Goal: Check status: Check status

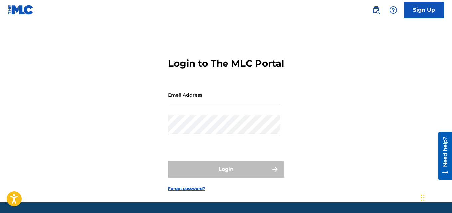
click at [241, 105] on input "Email Address" at bounding box center [224, 95] width 113 height 19
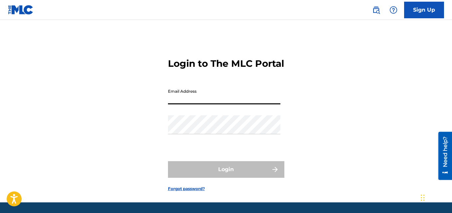
type input "[EMAIL_ADDRESS][DOMAIN_NAME]"
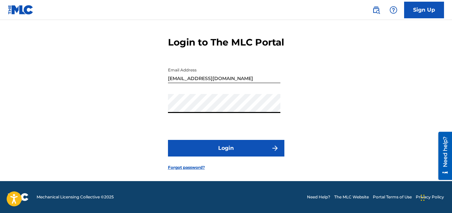
scroll to position [33, 0]
click at [239, 153] on button "Login" at bounding box center [226, 148] width 117 height 17
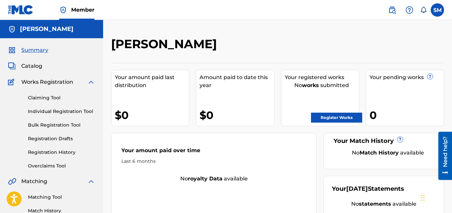
click at [57, 153] on link "Registration History" at bounding box center [61, 152] width 67 height 7
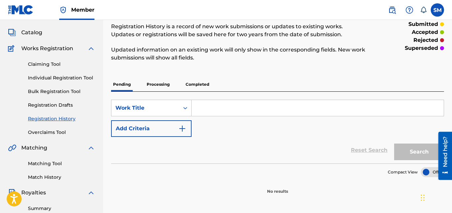
scroll to position [33, 0]
click at [160, 87] on p "Processing" at bounding box center [158, 85] width 27 height 14
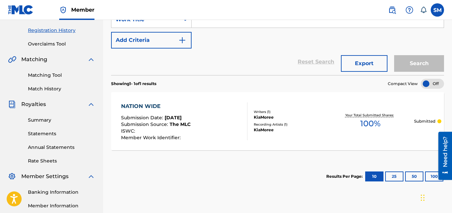
scroll to position [133, 0]
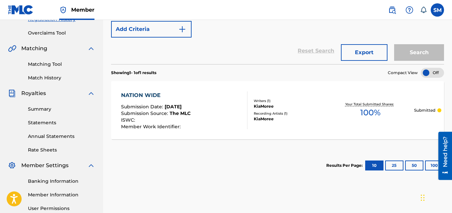
click at [287, 115] on div "Recording Artists ( 1 )" at bounding box center [290, 113] width 73 height 5
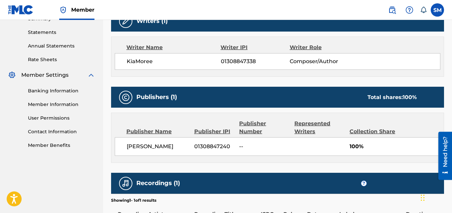
scroll to position [266, 0]
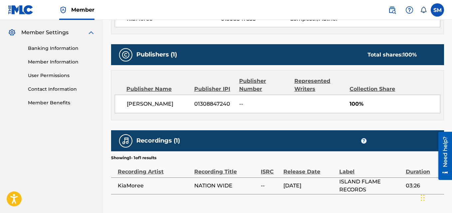
click at [264, 104] on span "--" at bounding box center [264, 104] width 50 height 8
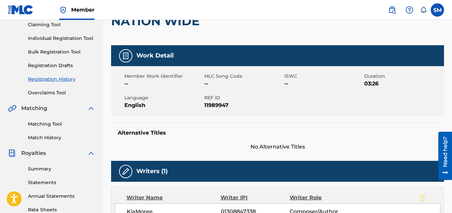
scroll to position [0, 0]
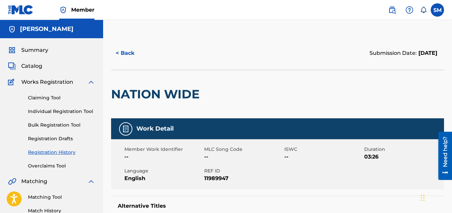
click at [129, 55] on button "< Back" at bounding box center [131, 53] width 40 height 17
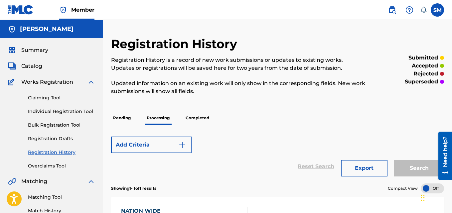
scroll to position [133, 0]
